Goal: Check status: Check status

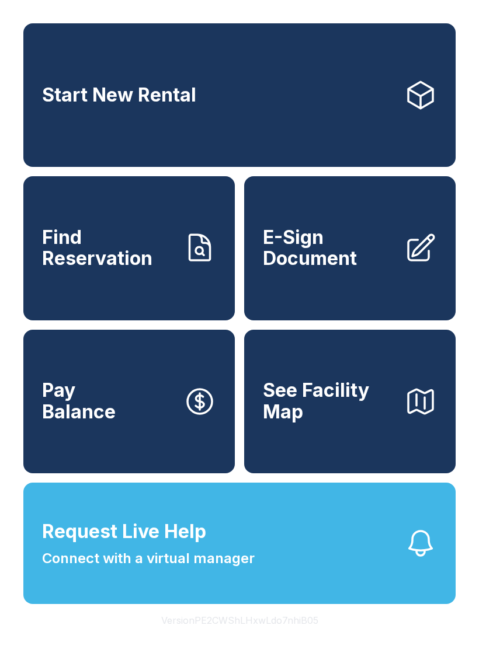
click at [176, 277] on link "Find Reservation" at bounding box center [128, 248] width 211 height 144
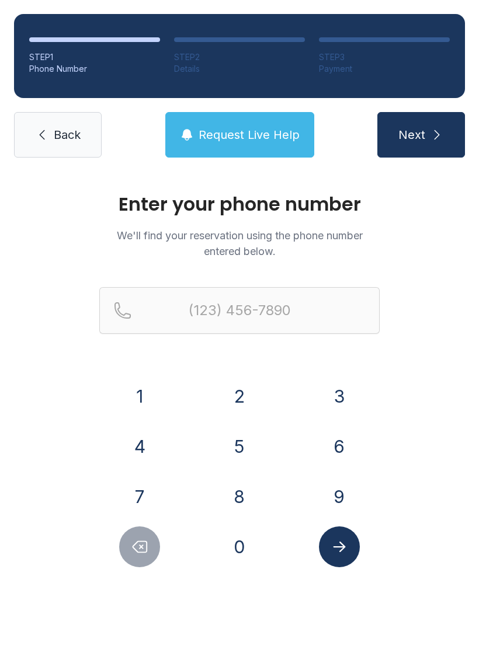
click at [251, 393] on button "2" at bounding box center [239, 396] width 41 height 41
click at [228, 437] on button "5" at bounding box center [239, 446] width 41 height 41
click at [336, 439] on button "6" at bounding box center [339, 446] width 41 height 41
click at [157, 502] on button "7" at bounding box center [139, 496] width 41 height 41
click at [349, 448] on button "6" at bounding box center [339, 446] width 41 height 41
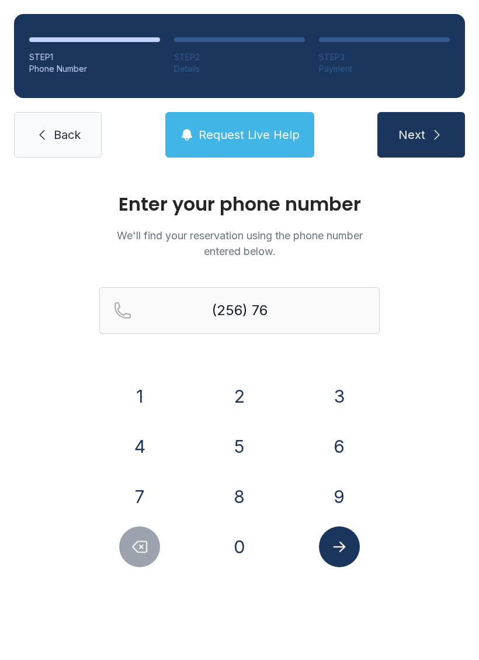
click at [356, 380] on div "3" at bounding box center [338, 396] width 81 height 41
click at [336, 393] on button "3" at bounding box center [339, 396] width 41 height 41
click at [352, 499] on button "9" at bounding box center [339, 496] width 41 height 41
click at [340, 387] on button "3" at bounding box center [339, 396] width 41 height 41
click at [128, 391] on button "1" at bounding box center [139, 396] width 41 height 41
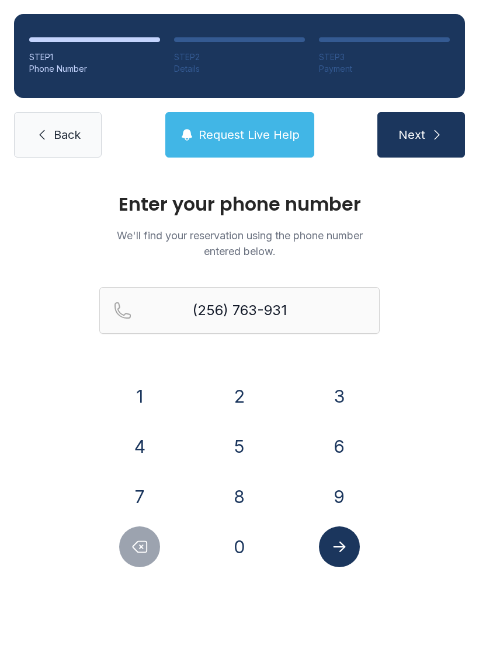
click at [345, 382] on button "3" at bounding box center [339, 396] width 41 height 41
type input "[PHONE_NUMBER]"
click at [345, 546] on icon "Submit lookup form" at bounding box center [339, 547] width 18 height 18
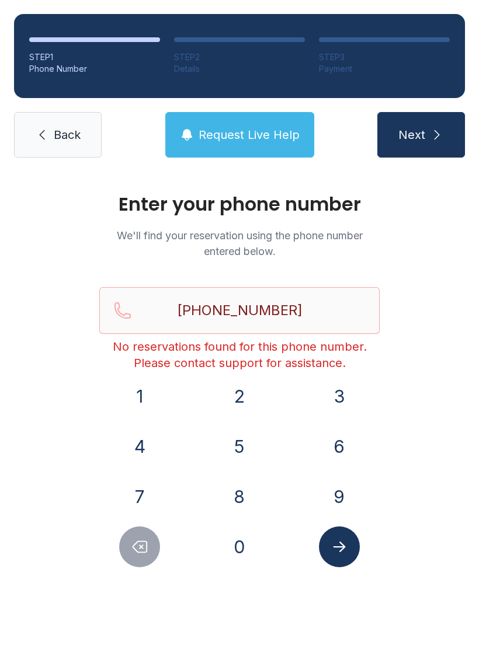
click at [79, 133] on span "Back" at bounding box center [67, 135] width 27 height 16
